Goal: Transaction & Acquisition: Subscribe to service/newsletter

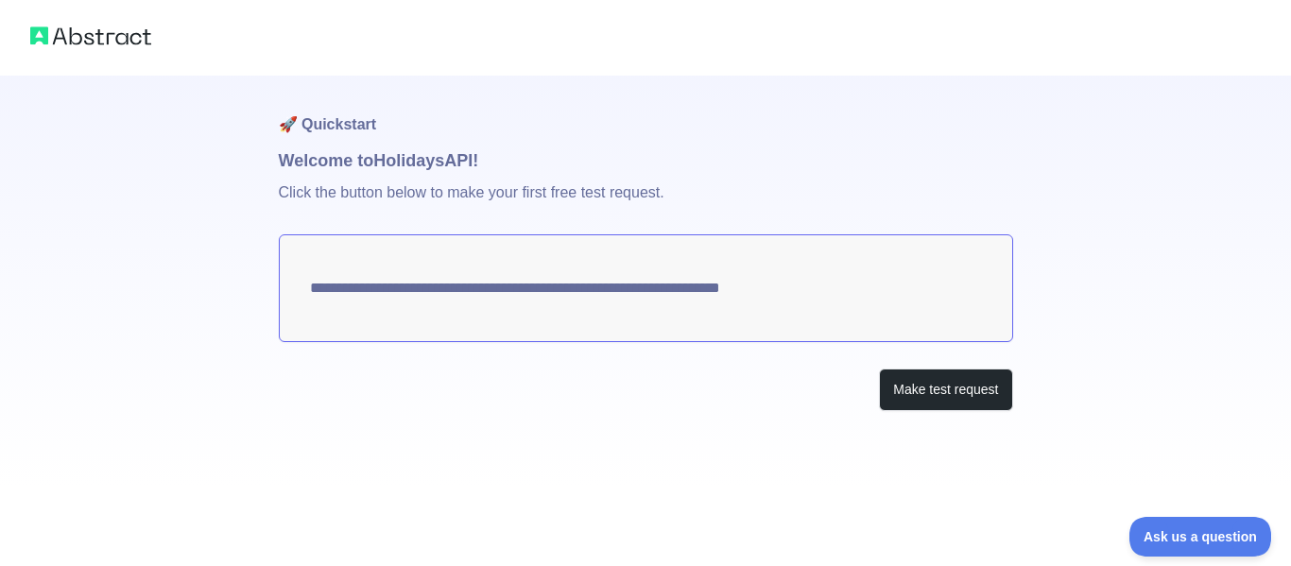
click at [917, 284] on textarea "**********" at bounding box center [646, 288] width 735 height 108
click at [948, 390] on button "Make test request" at bounding box center [945, 390] width 133 height 43
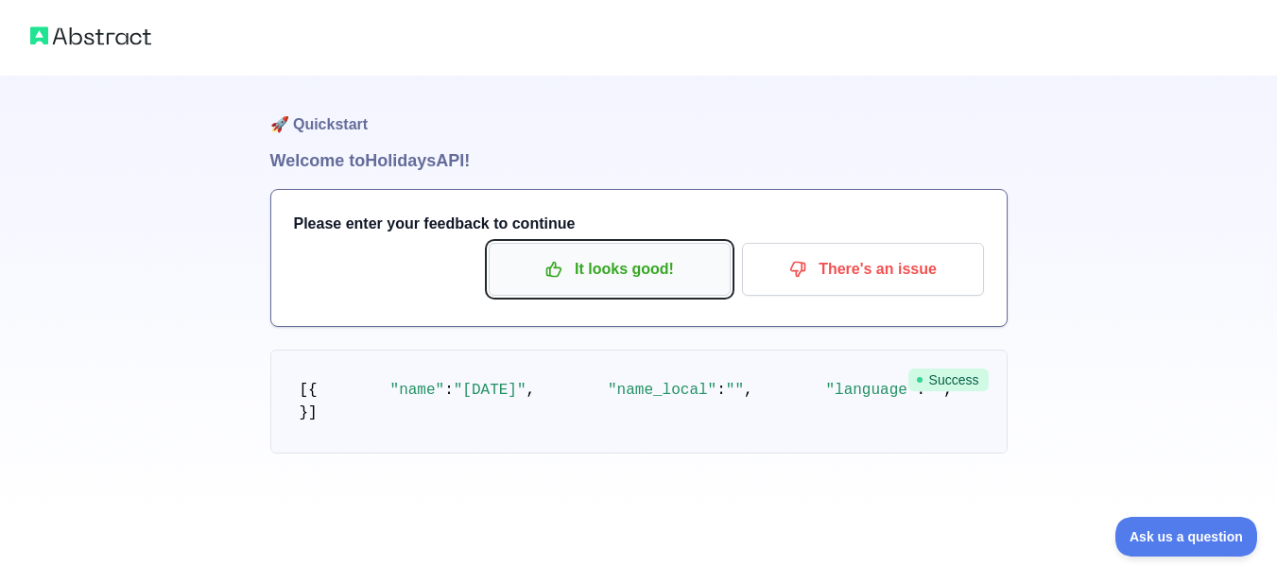
click at [563, 290] on button "It looks good!" at bounding box center [610, 269] width 242 height 53
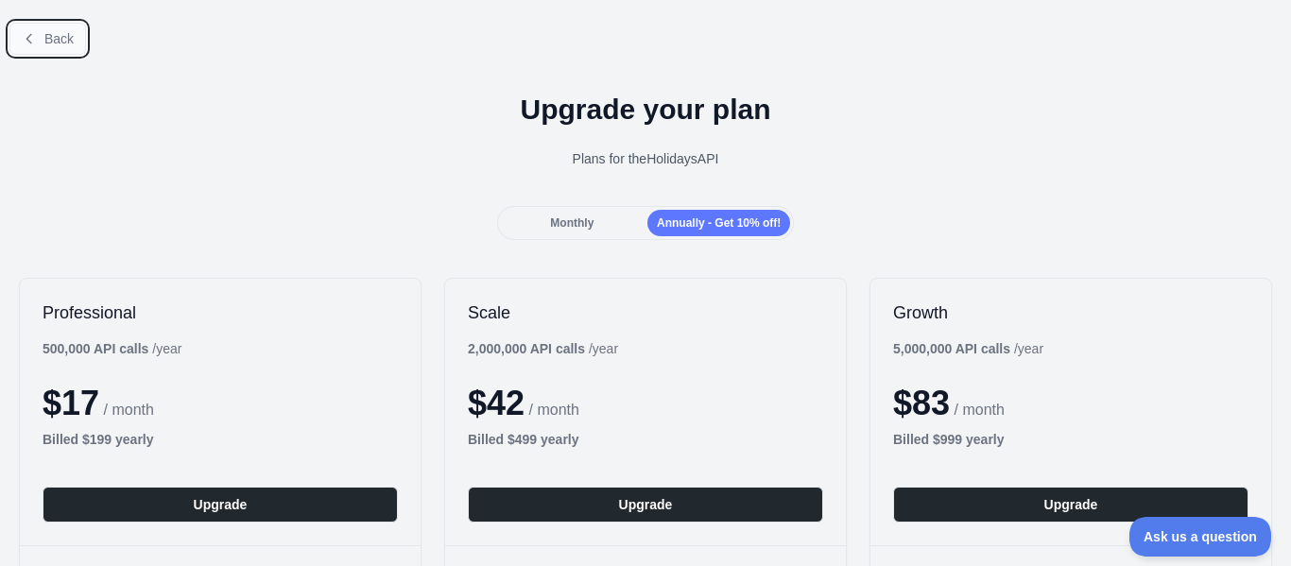
click at [47, 42] on span "Back" at bounding box center [58, 38] width 29 height 15
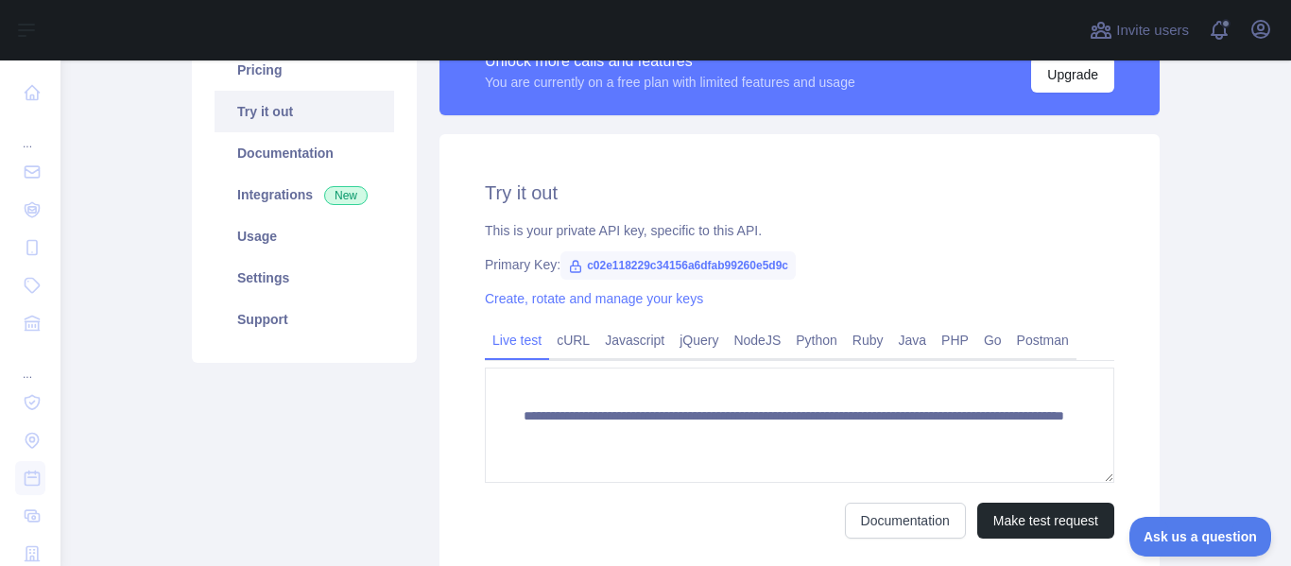
scroll to position [189, 0]
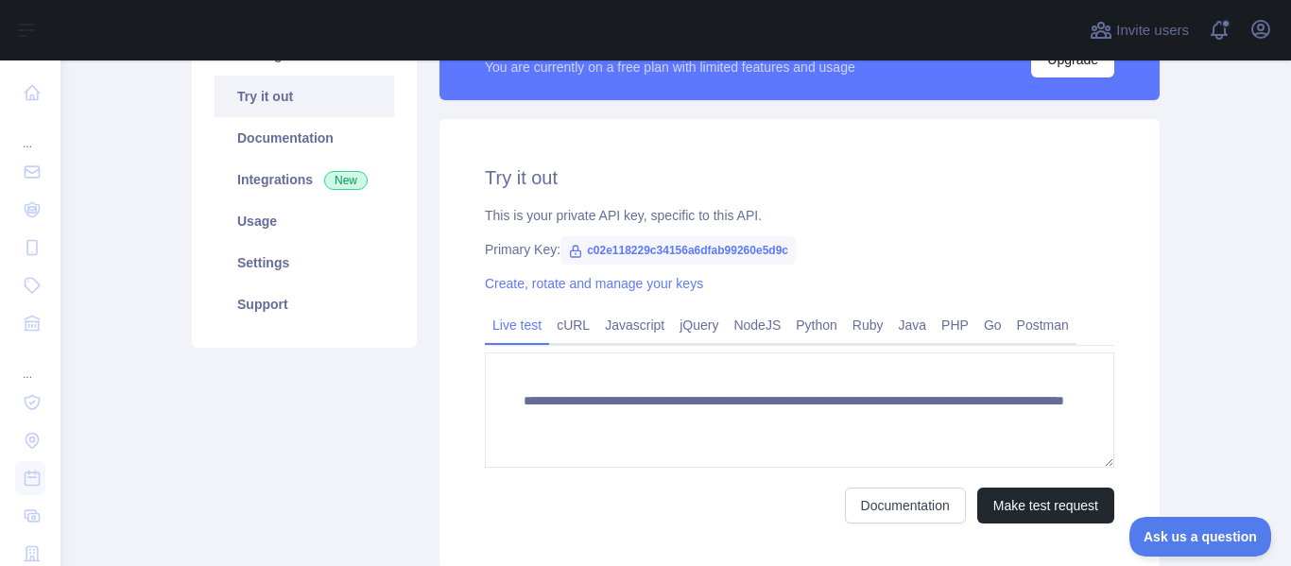
click at [767, 251] on span "c02e118229c34156a6dfab99260e5d9c" at bounding box center [678, 250] width 235 height 28
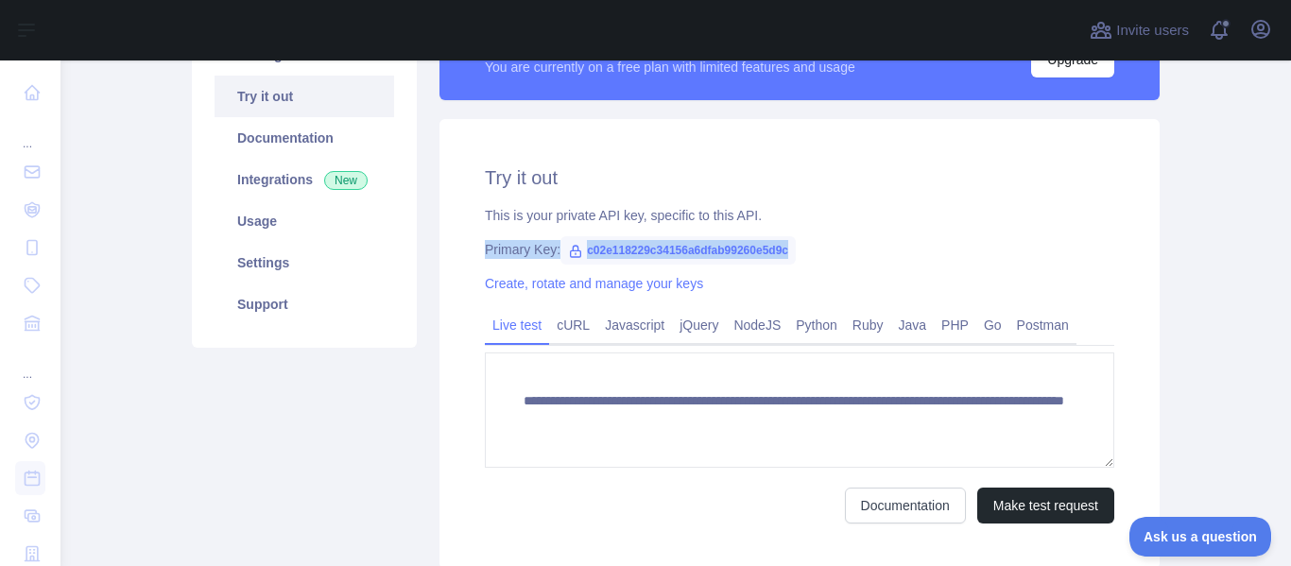
click at [767, 251] on span "c02e118229c34156a6dfab99260e5d9c" at bounding box center [678, 250] width 235 height 28
click at [757, 251] on span "c02e118229c34156a6dfab99260e5d9c" at bounding box center [678, 250] width 235 height 28
click at [756, 251] on span "c02e118229c34156a6dfab99260e5d9c" at bounding box center [678, 250] width 235 height 28
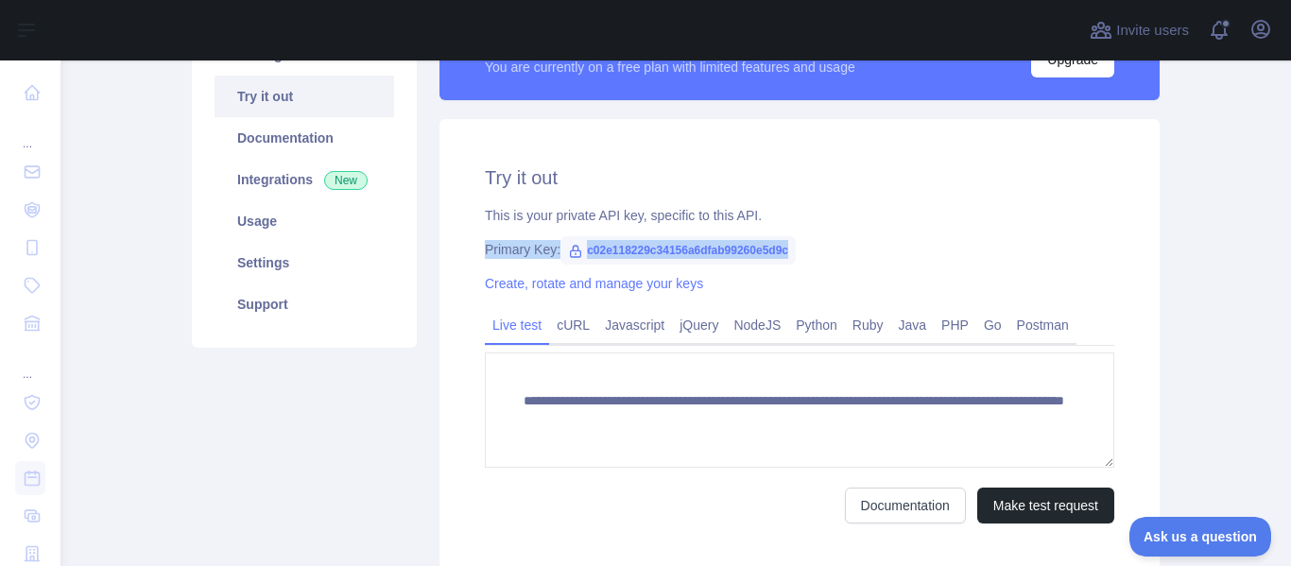
click at [756, 251] on span "c02e118229c34156a6dfab99260e5d9c" at bounding box center [678, 250] width 235 height 28
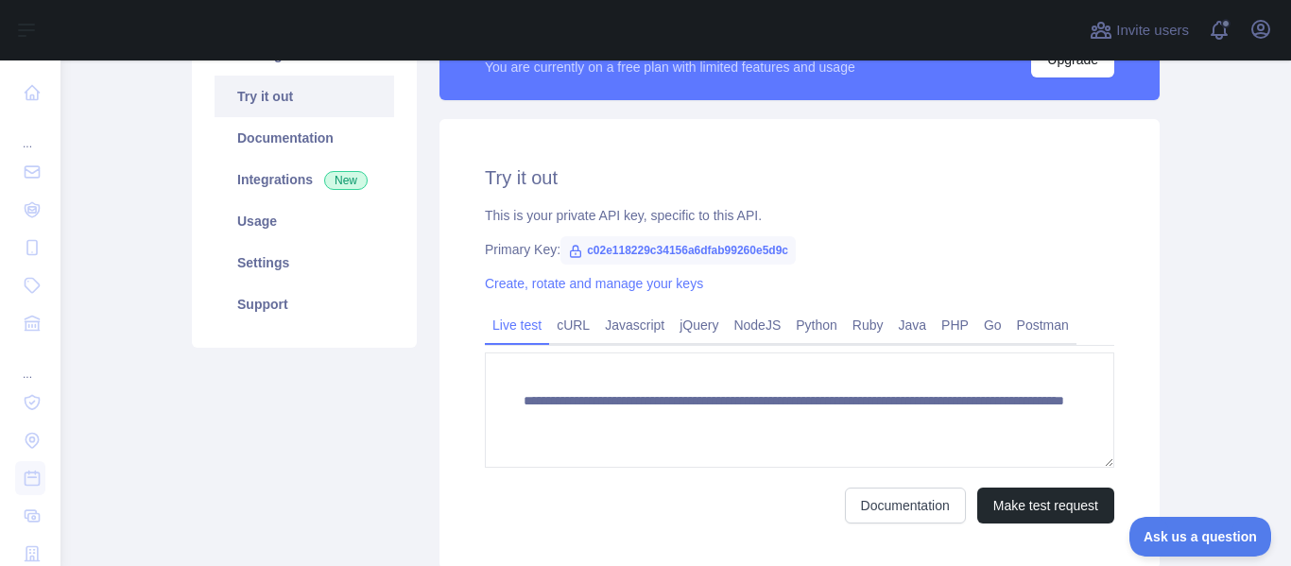
click at [756, 251] on span "c02e118229c34156a6dfab99260e5d9c" at bounding box center [678, 250] width 235 height 28
copy span "c02e118229c34156a6dfab99260e5d9c"
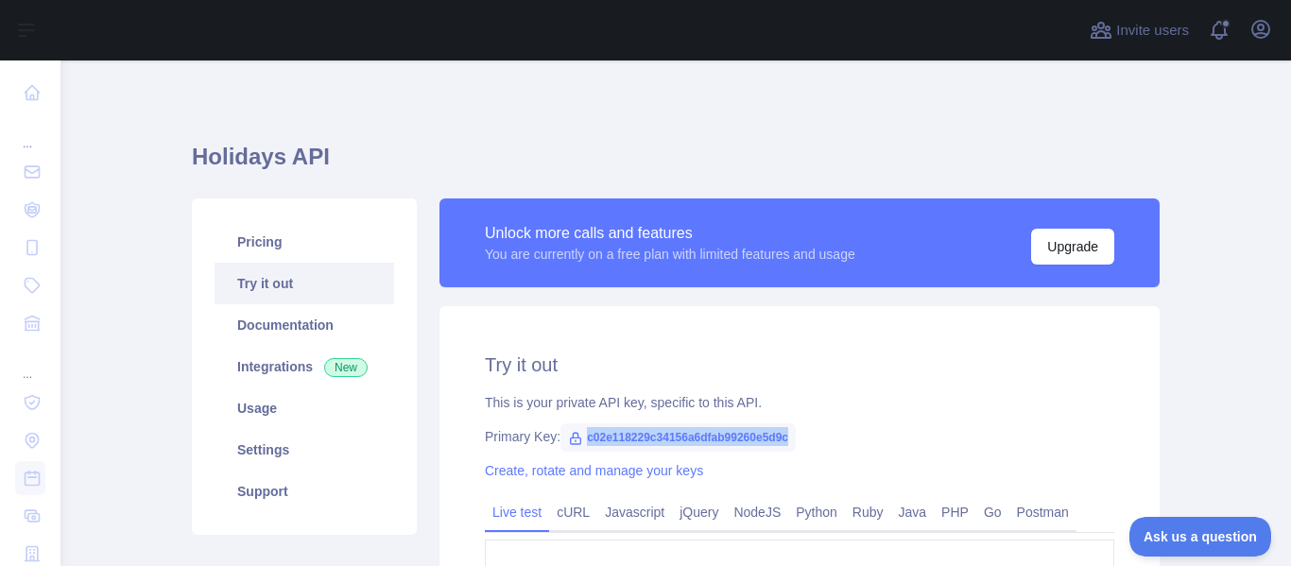
scroll to position [0, 0]
